Goal: Task Accomplishment & Management: Manage account settings

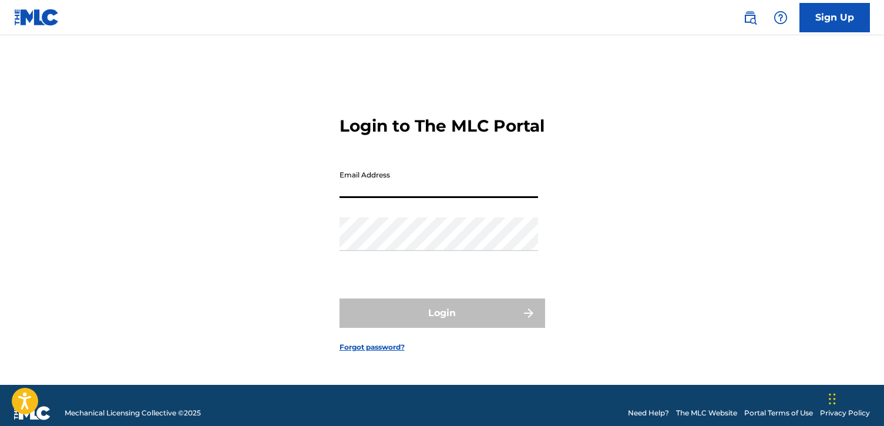
type input "[EMAIL_ADDRESS][DOMAIN_NAME]"
click at [442, 323] on button "Login" at bounding box center [442, 312] width 206 height 29
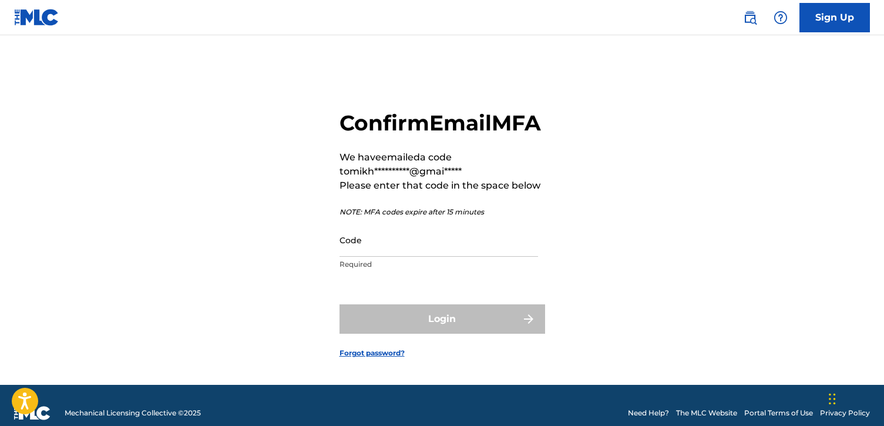
click at [458, 275] on div "Code Required" at bounding box center [438, 249] width 199 height 53
click at [458, 257] on input "Code" at bounding box center [438, 239] width 199 height 33
paste input "777048"
click at [343, 257] on input "777048" at bounding box center [438, 239] width 199 height 33
click at [447, 257] on input "777048" at bounding box center [438, 239] width 199 height 33
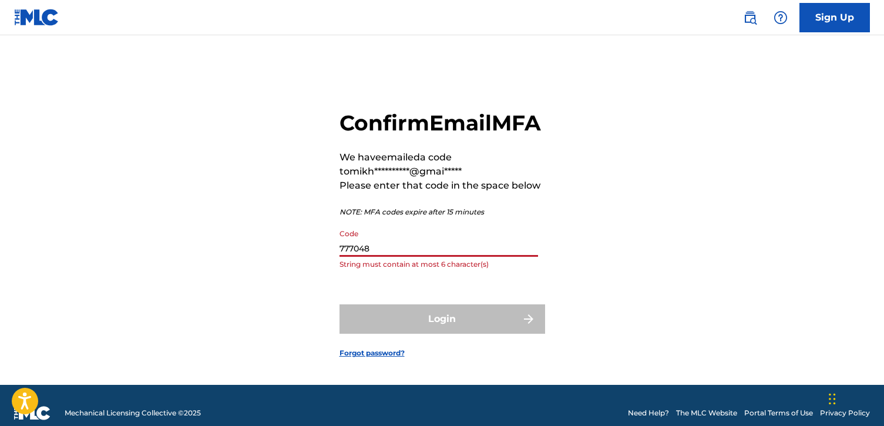
click at [391, 257] on input "777048" at bounding box center [438, 239] width 199 height 33
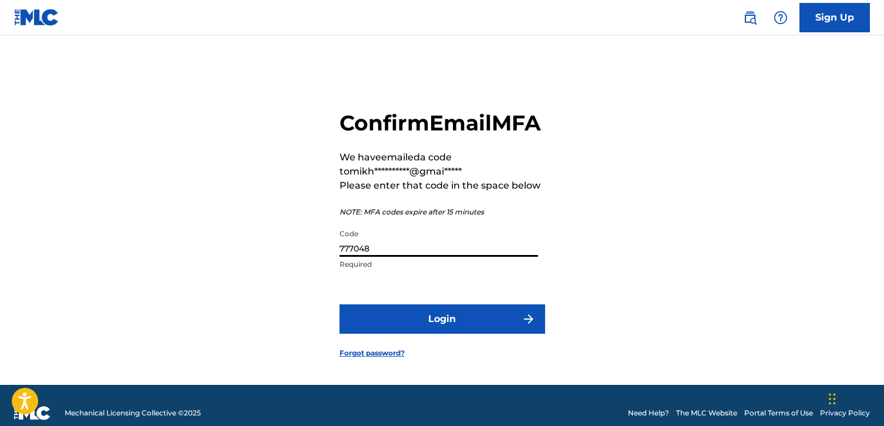
type input "777048"
click at [376, 334] on button "Login" at bounding box center [442, 318] width 206 height 29
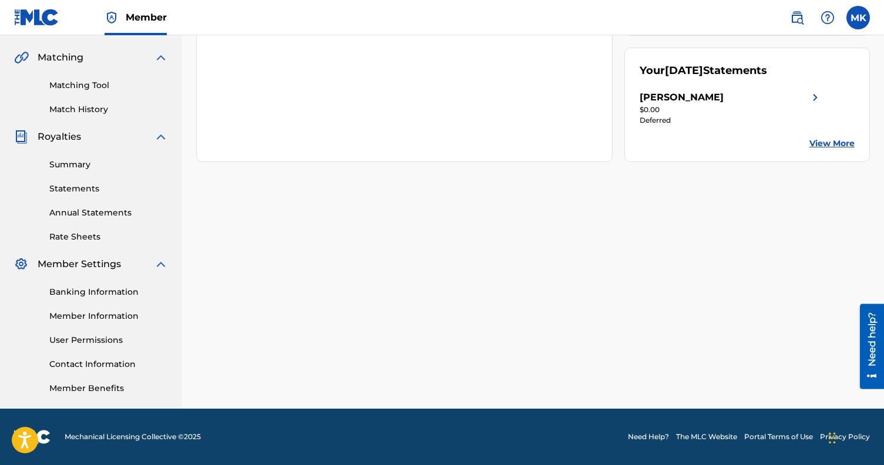
scroll to position [263, 0]
click at [97, 295] on link "Banking Information" at bounding box center [108, 292] width 119 height 12
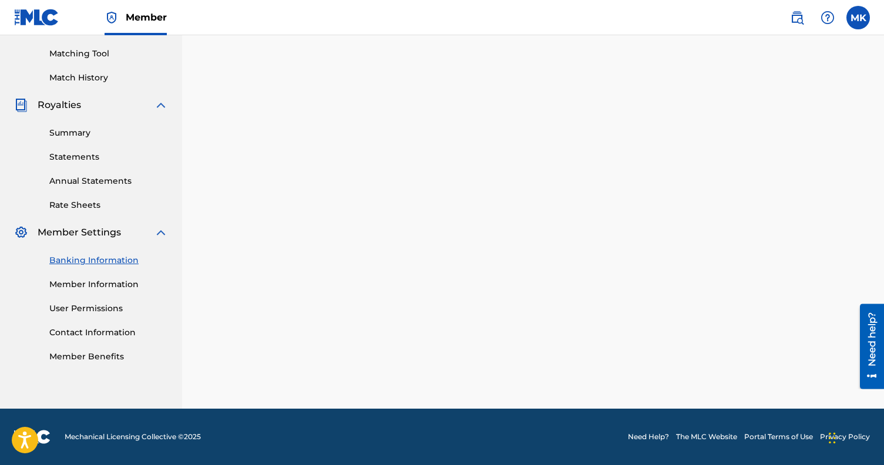
scroll to position [263, 0]
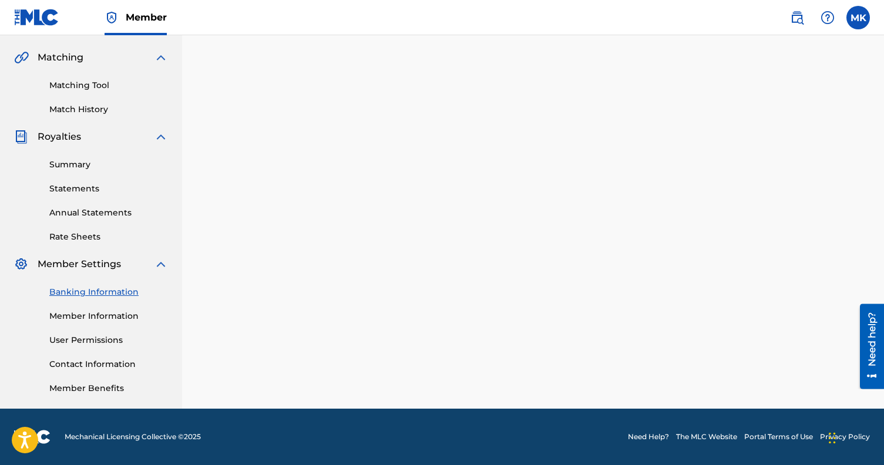
click at [72, 162] on link "Summary" at bounding box center [108, 165] width 119 height 12
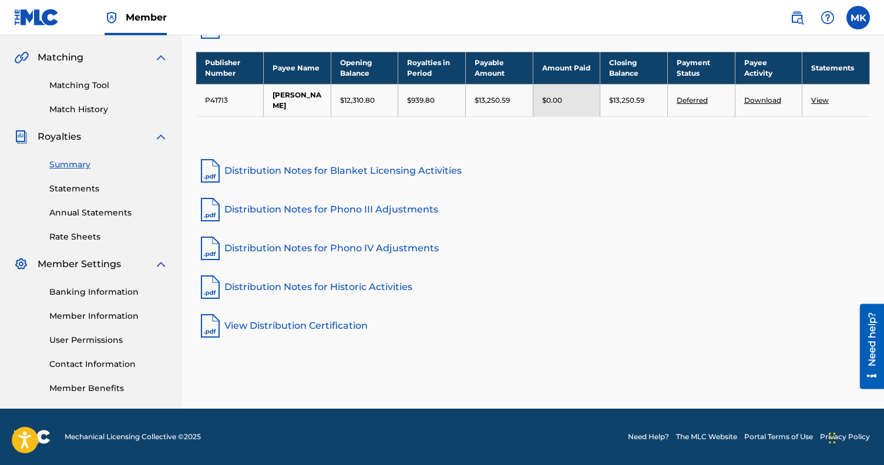
scroll to position [263, 0]
click at [769, 103] on link "Download" at bounding box center [762, 100] width 37 height 9
click at [760, 100] on link "Download" at bounding box center [762, 100] width 37 height 9
